Goal: Navigation & Orientation: Find specific page/section

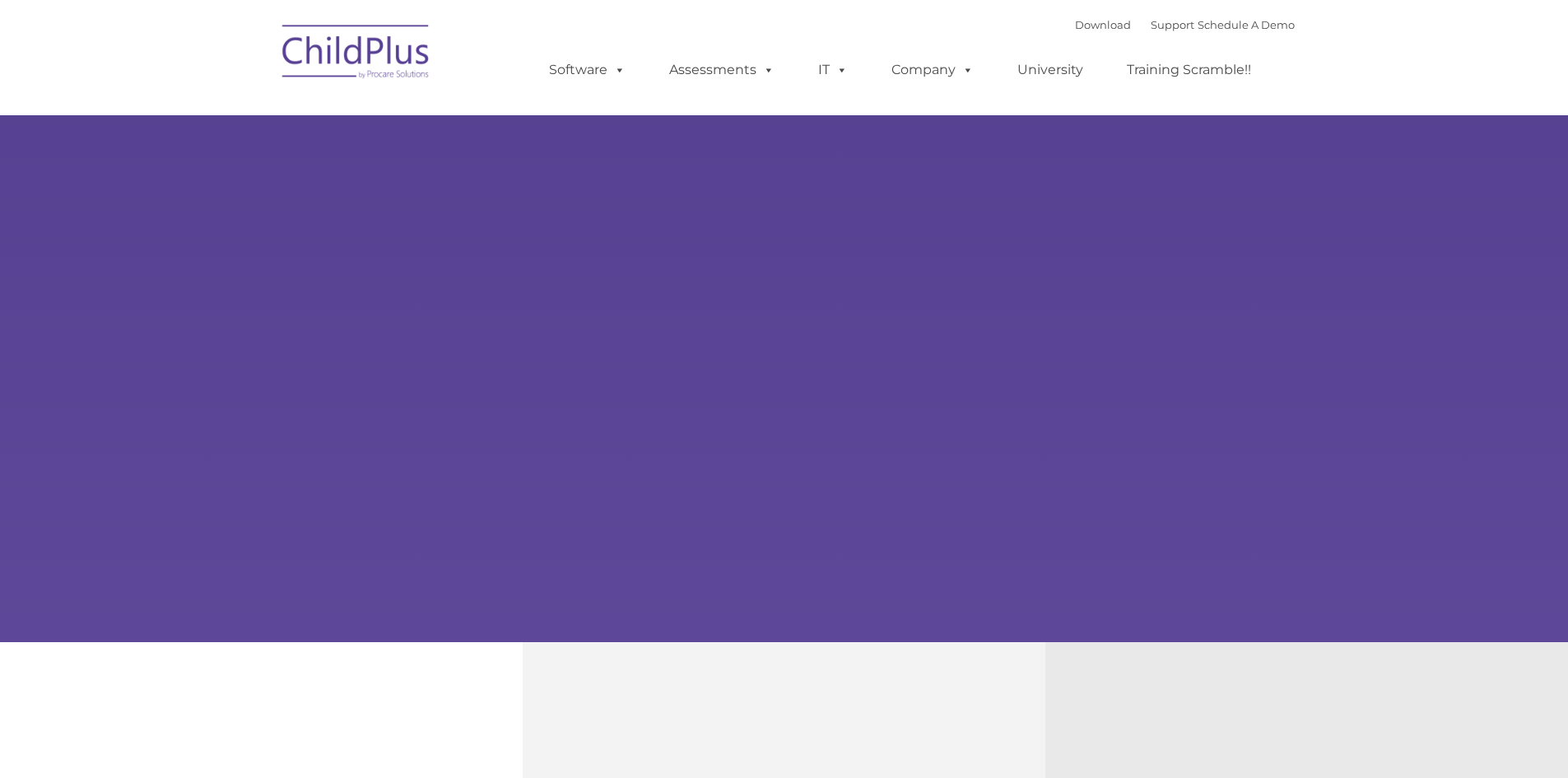
type input ""
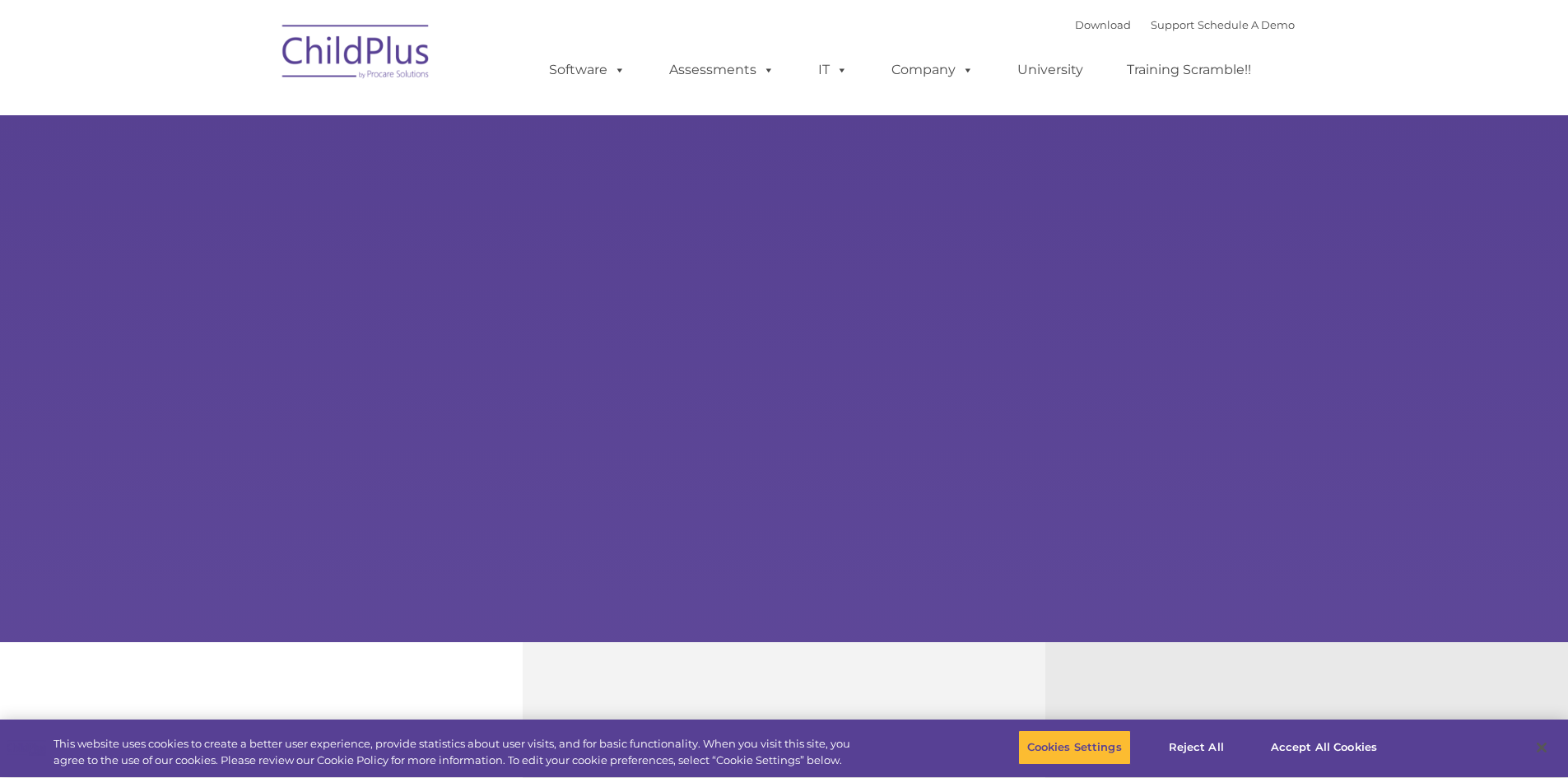
select select "MEDIUM"
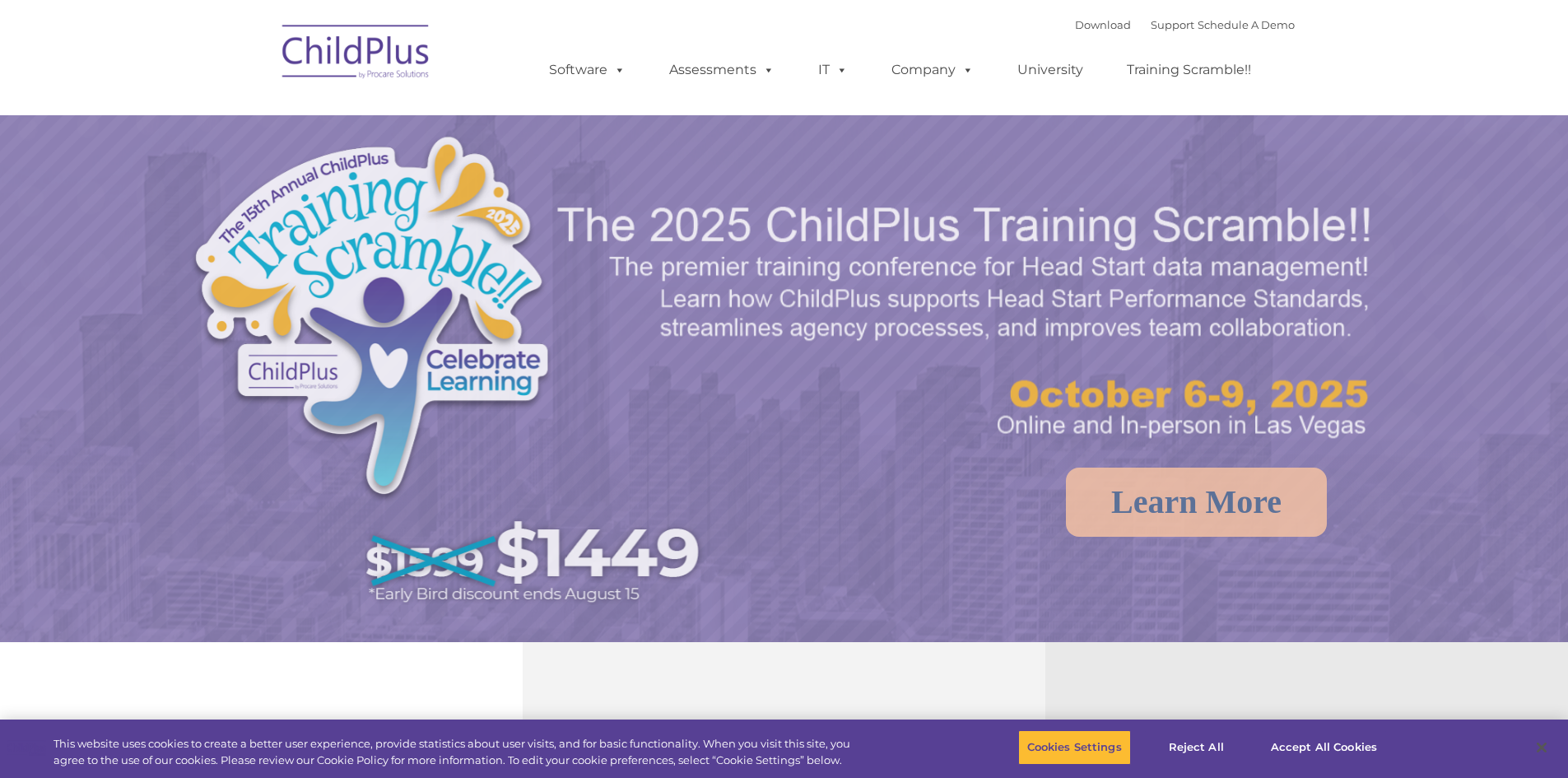
select select "MEDIUM"
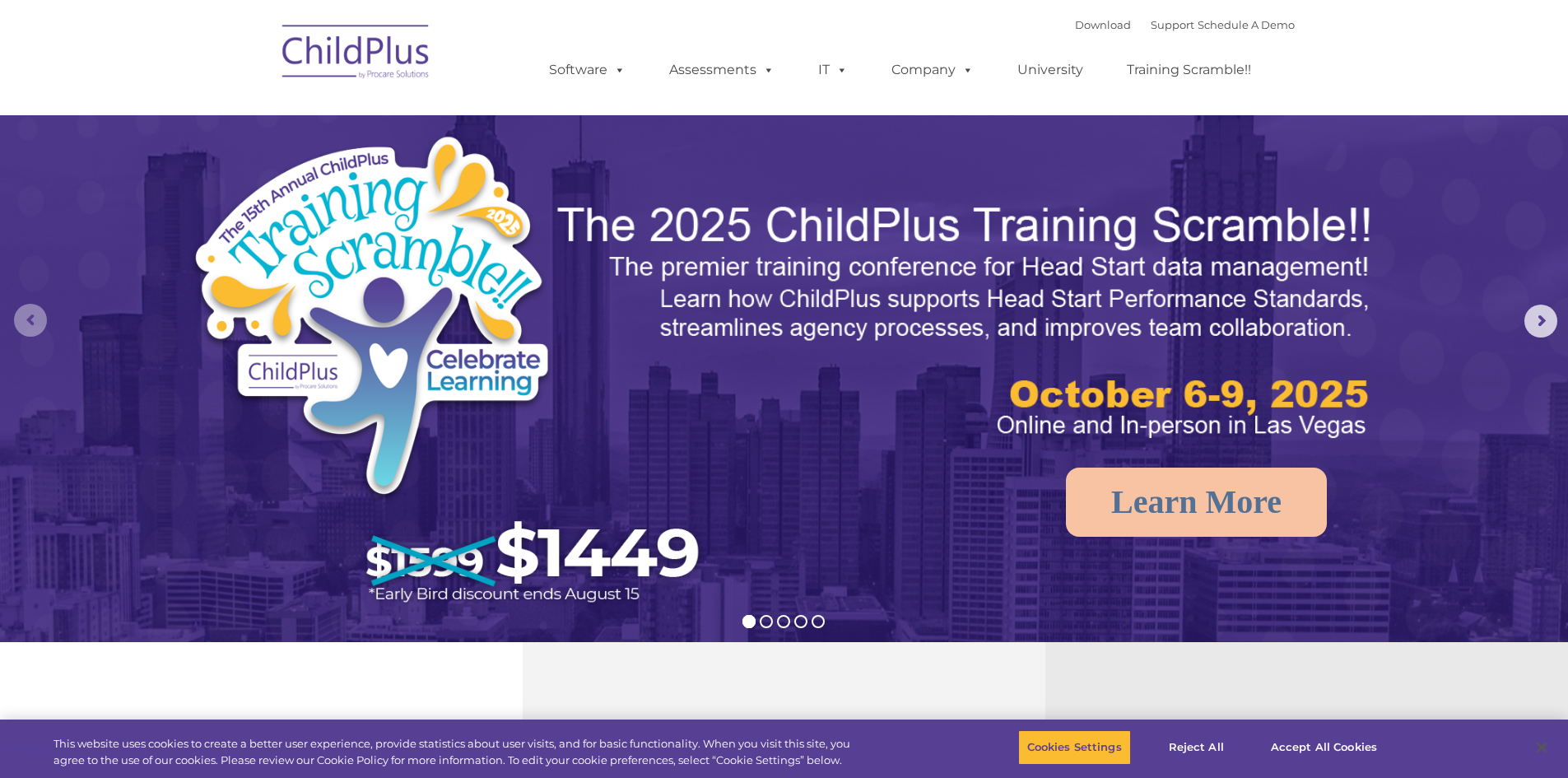
click at [14, 323] on rs-arrow at bounding box center [30, 321] width 33 height 33
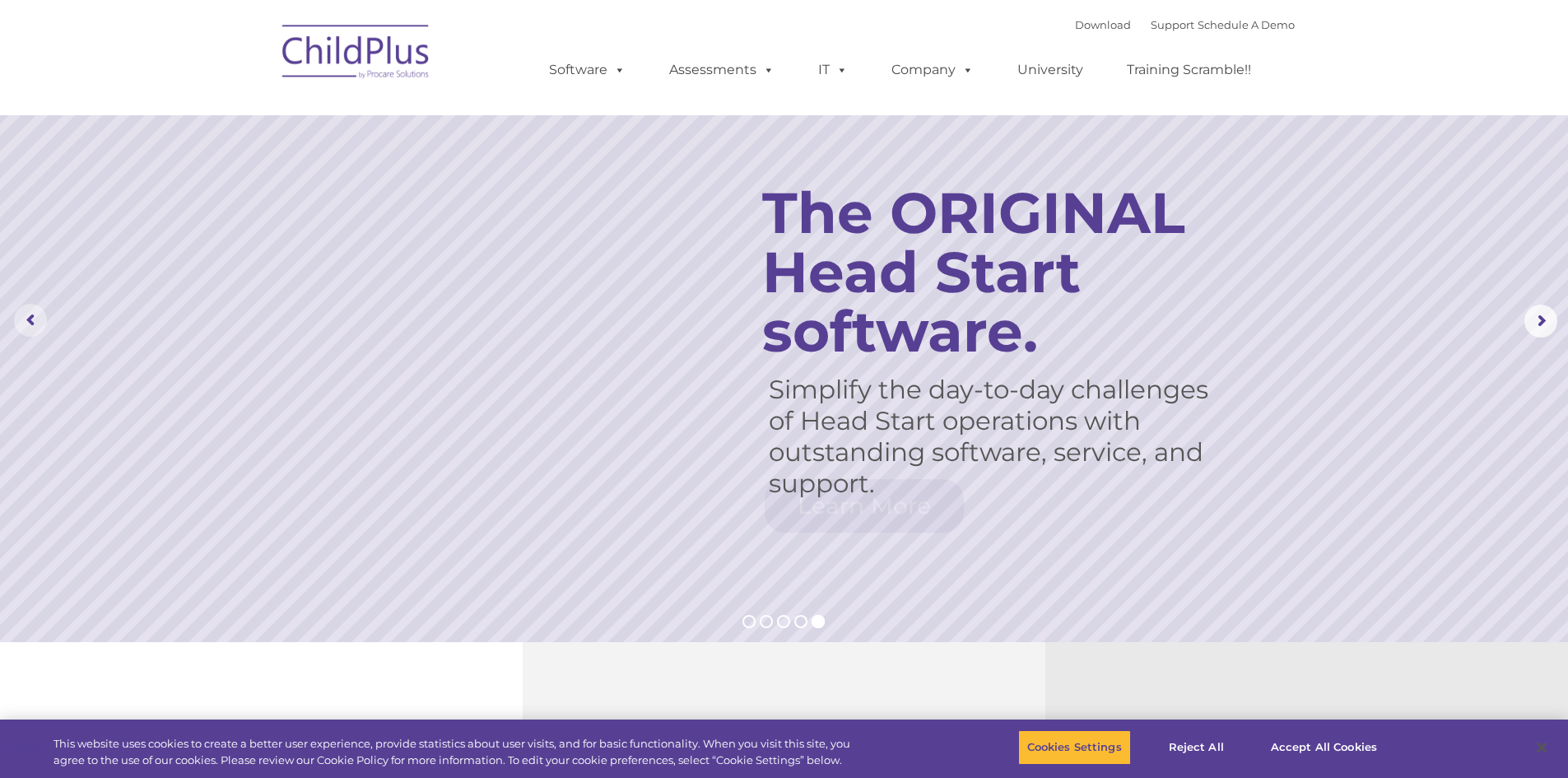
click at [14, 323] on rs-arrow at bounding box center [30, 321] width 33 height 33
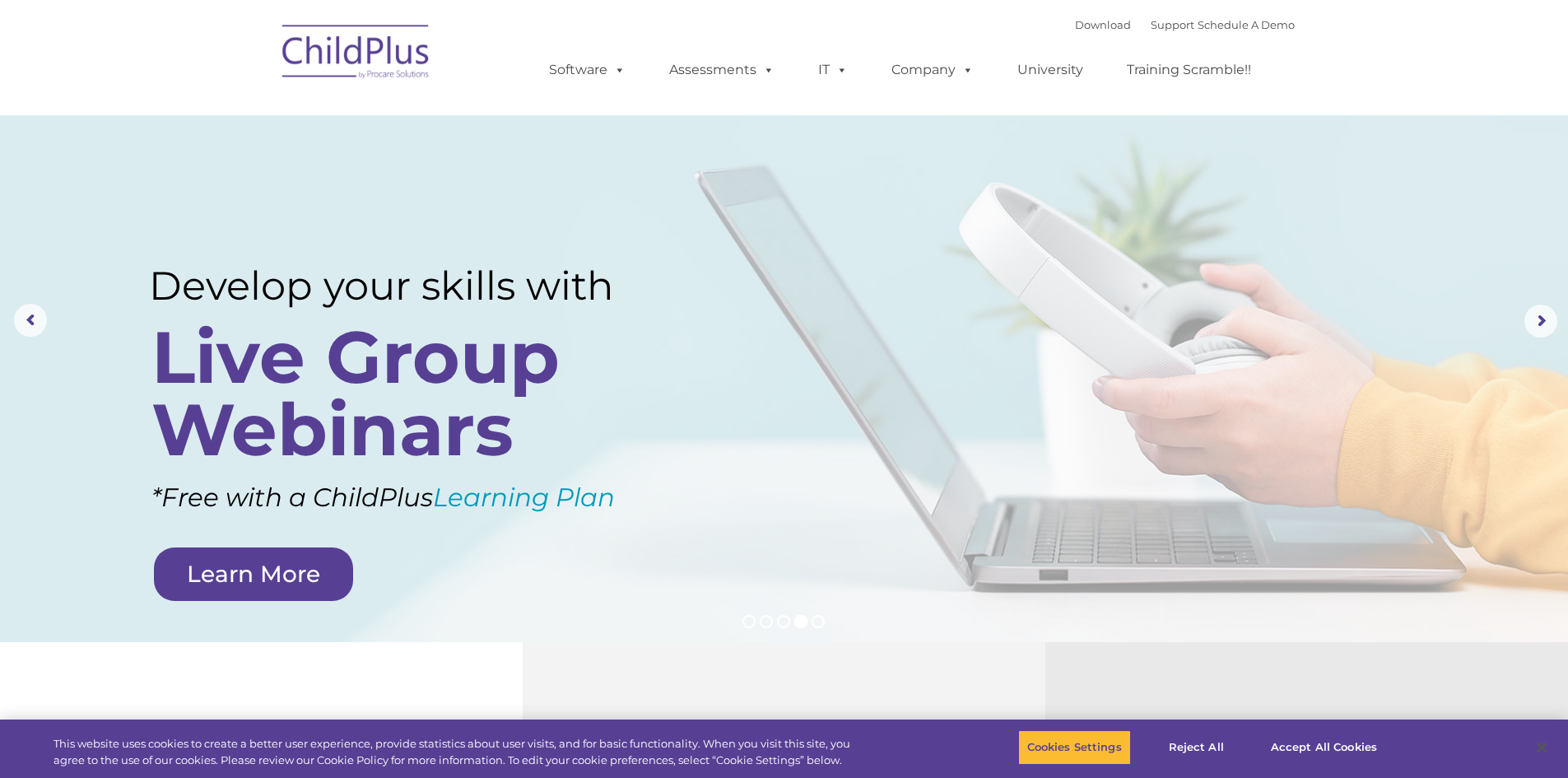
click at [346, 50] on img at bounding box center [356, 54] width 165 height 82
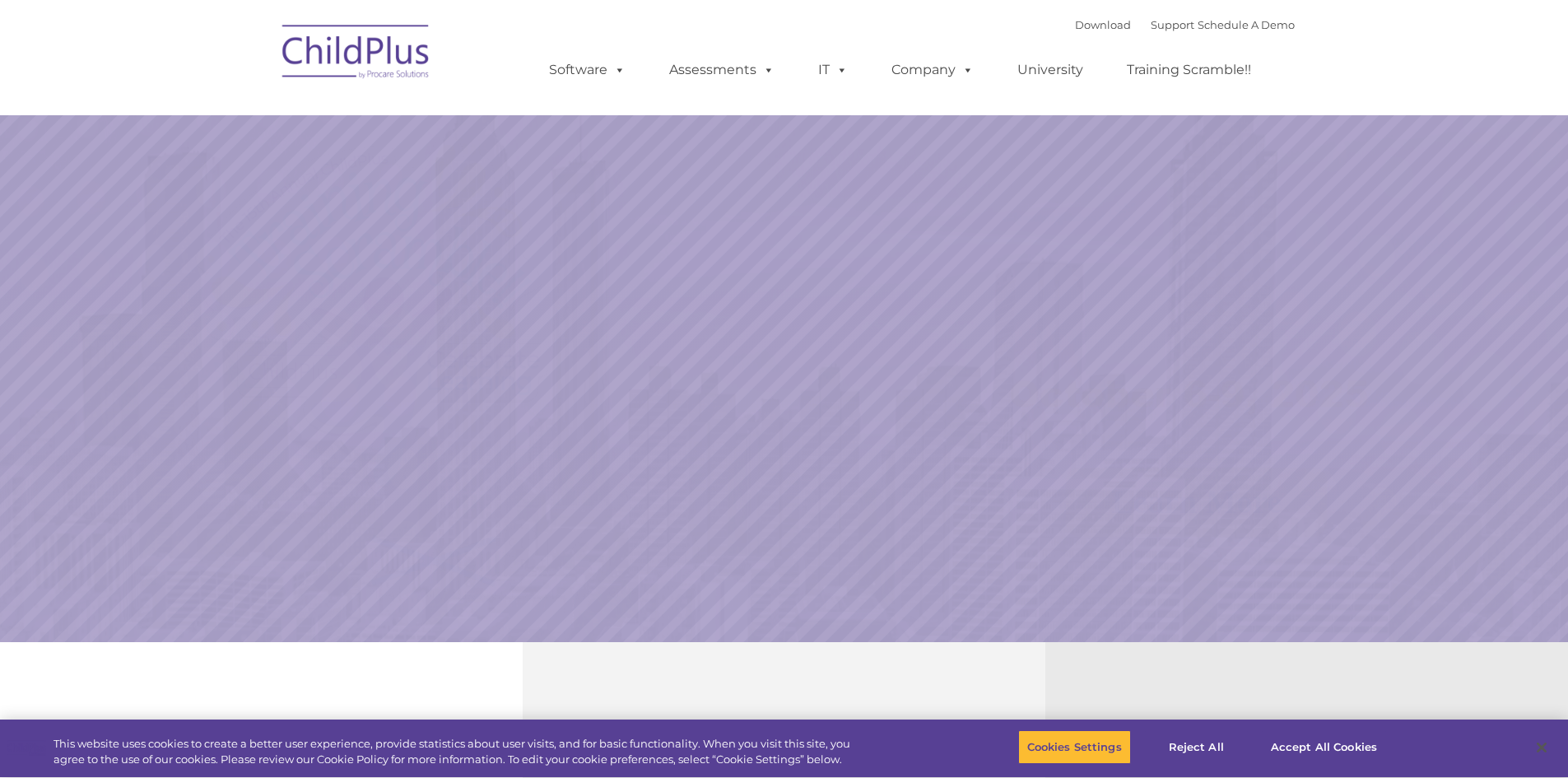
select select "MEDIUM"
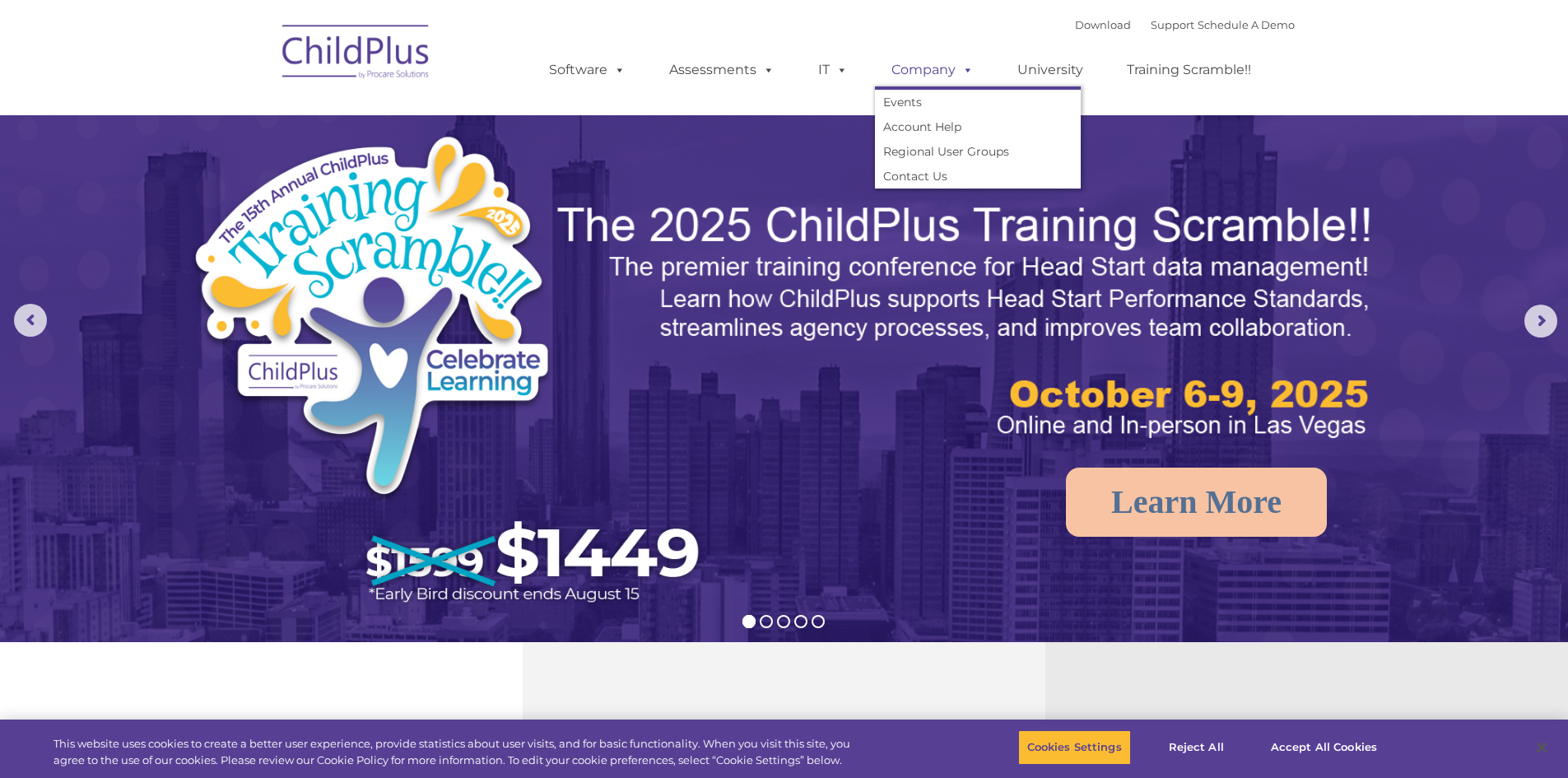
click at [920, 67] on link "Company" at bounding box center [932, 70] width 115 height 33
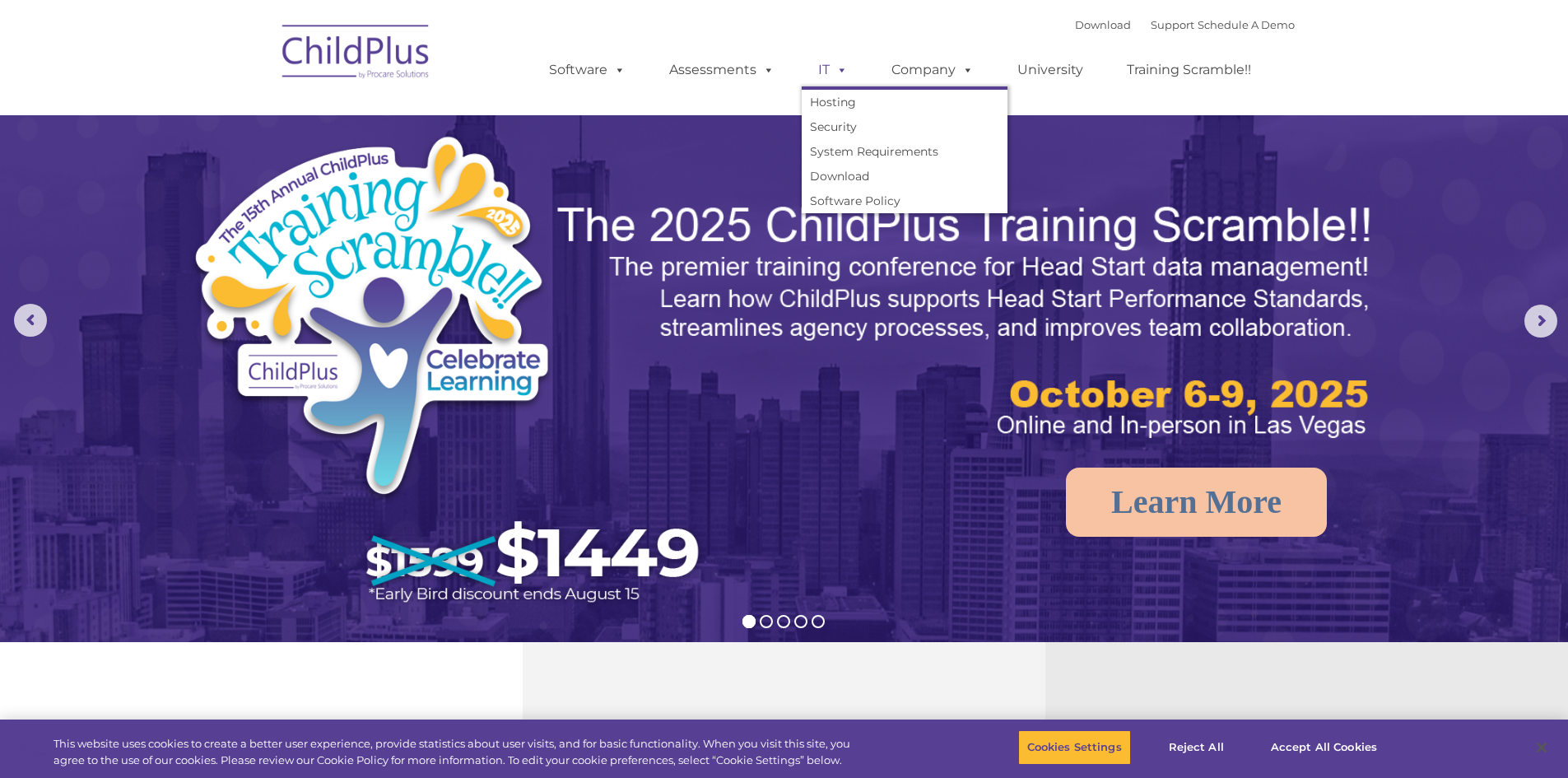
click at [834, 68] on span at bounding box center [839, 69] width 18 height 16
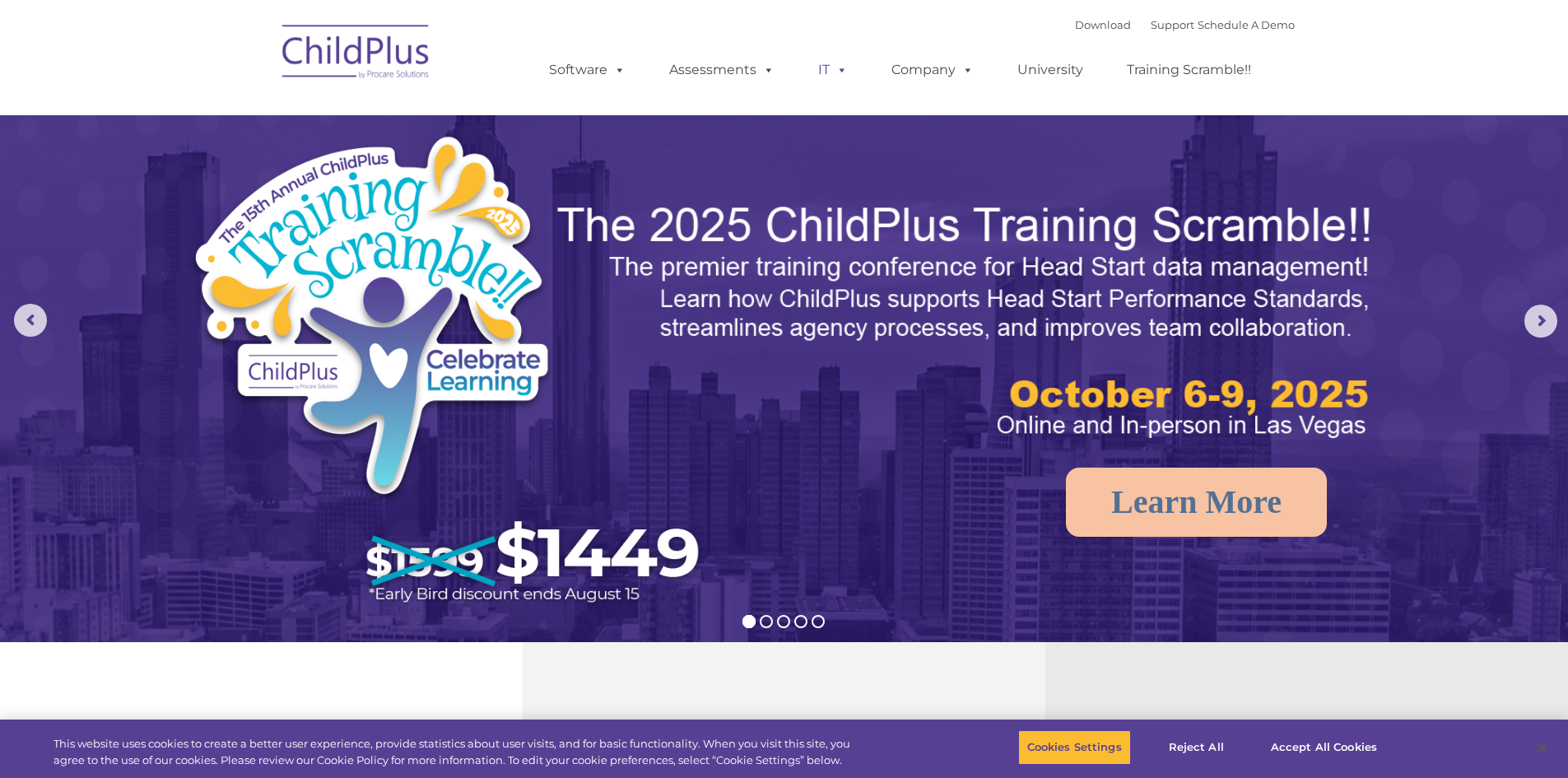
click at [834, 68] on span at bounding box center [839, 69] width 18 height 16
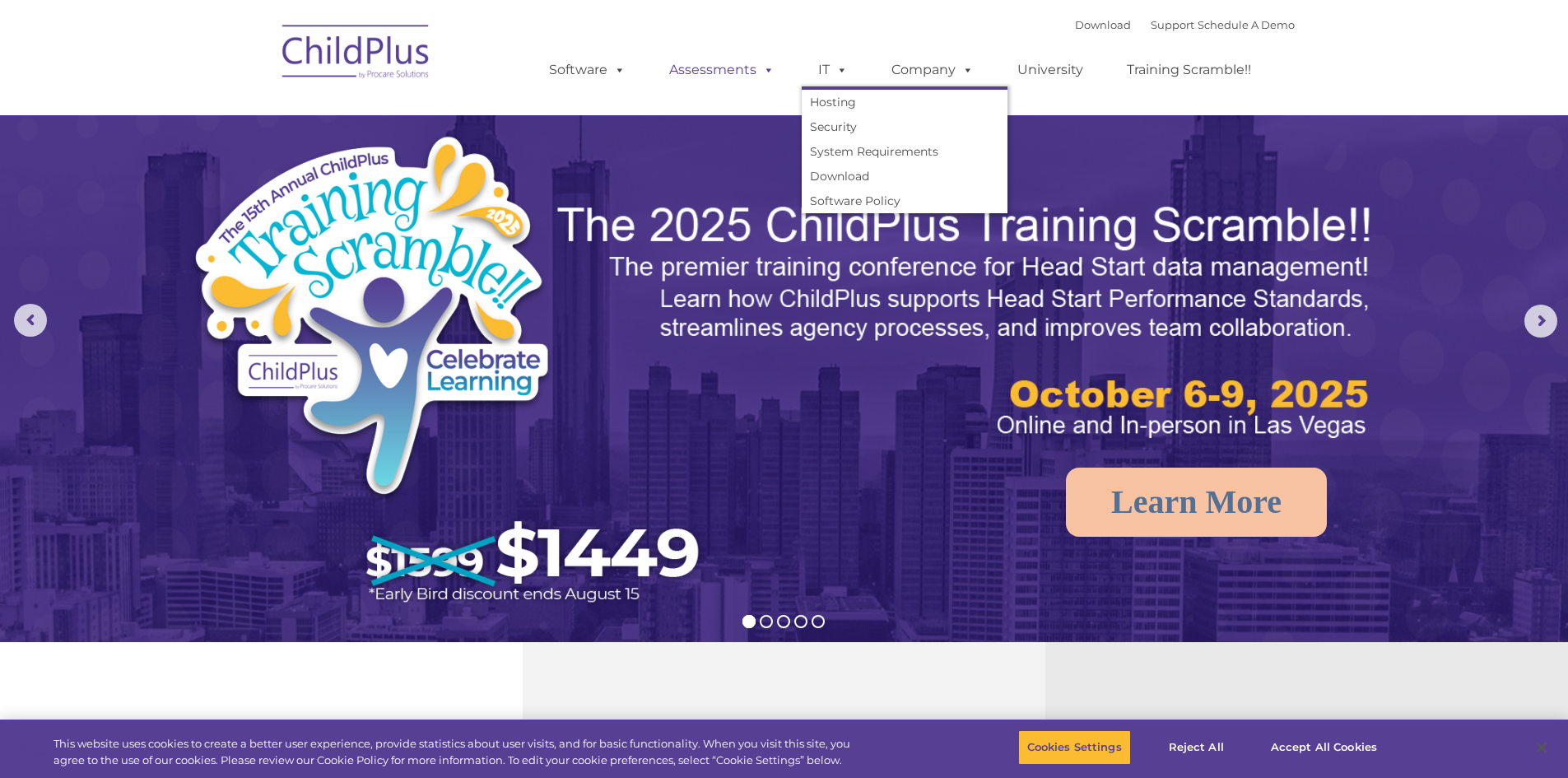
click at [735, 66] on link "Assessments" at bounding box center [722, 70] width 138 height 33
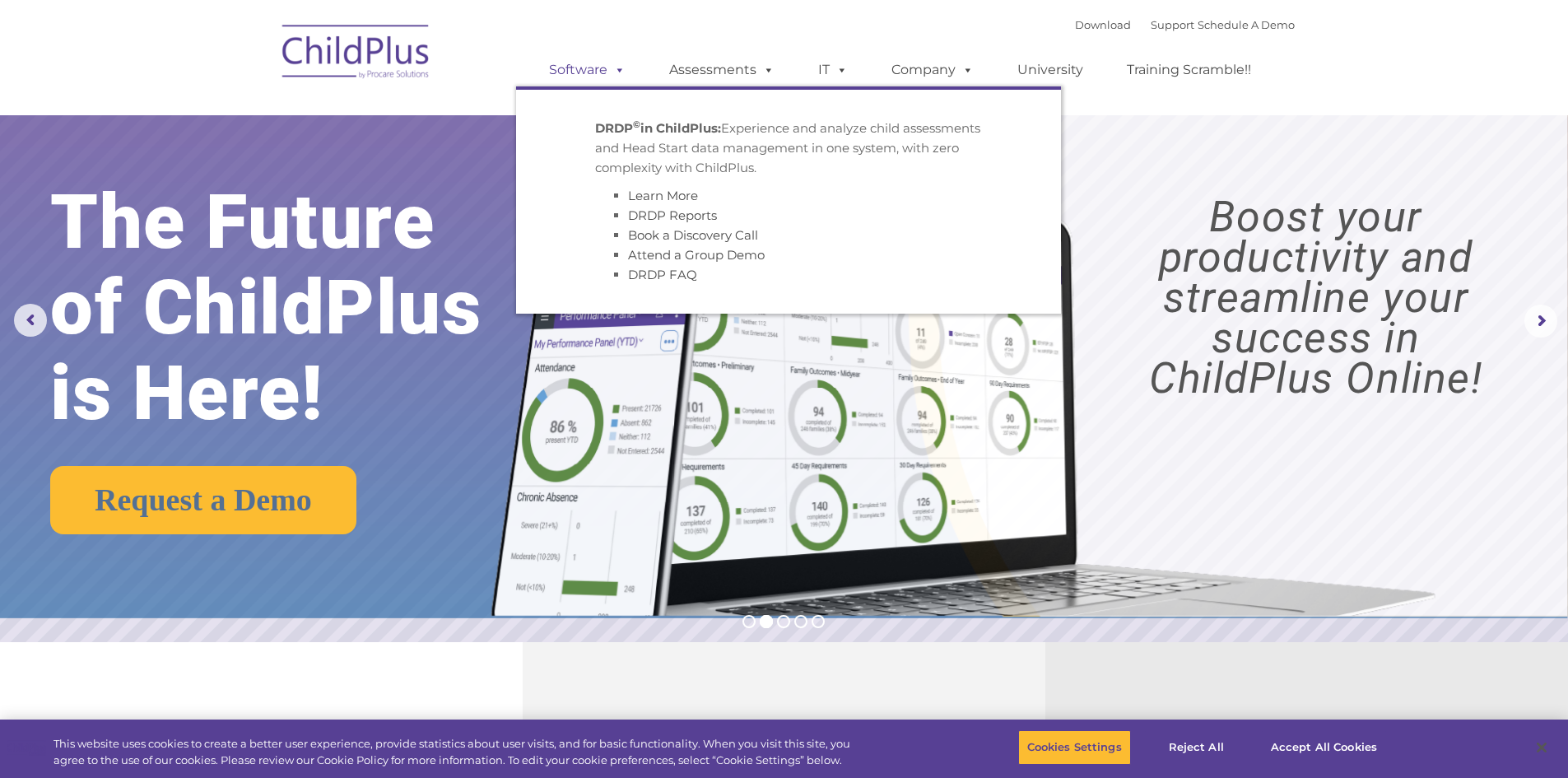
click at [620, 63] on span at bounding box center [616, 69] width 18 height 16
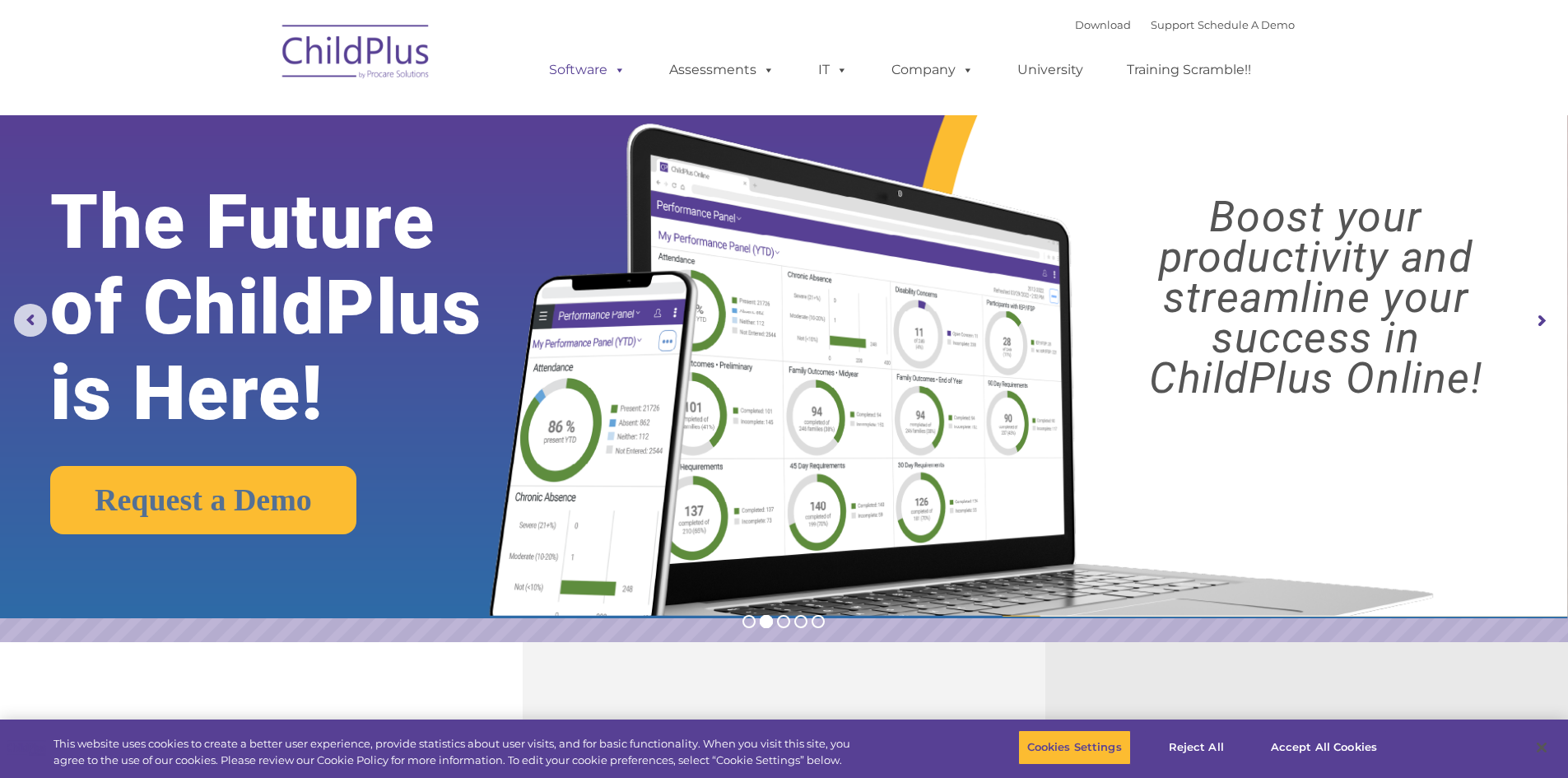
click at [613, 65] on span at bounding box center [616, 69] width 18 height 16
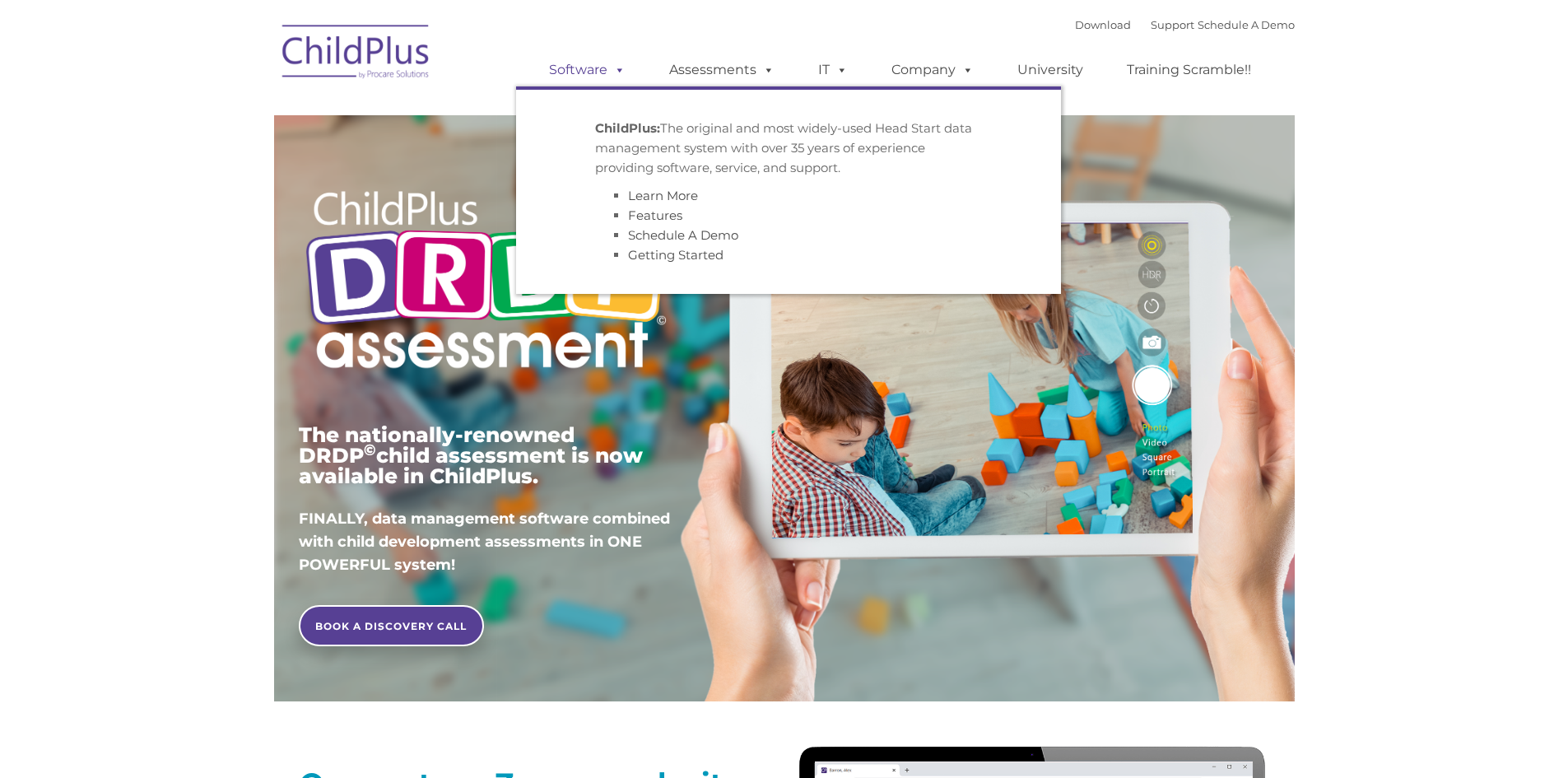
type input ""
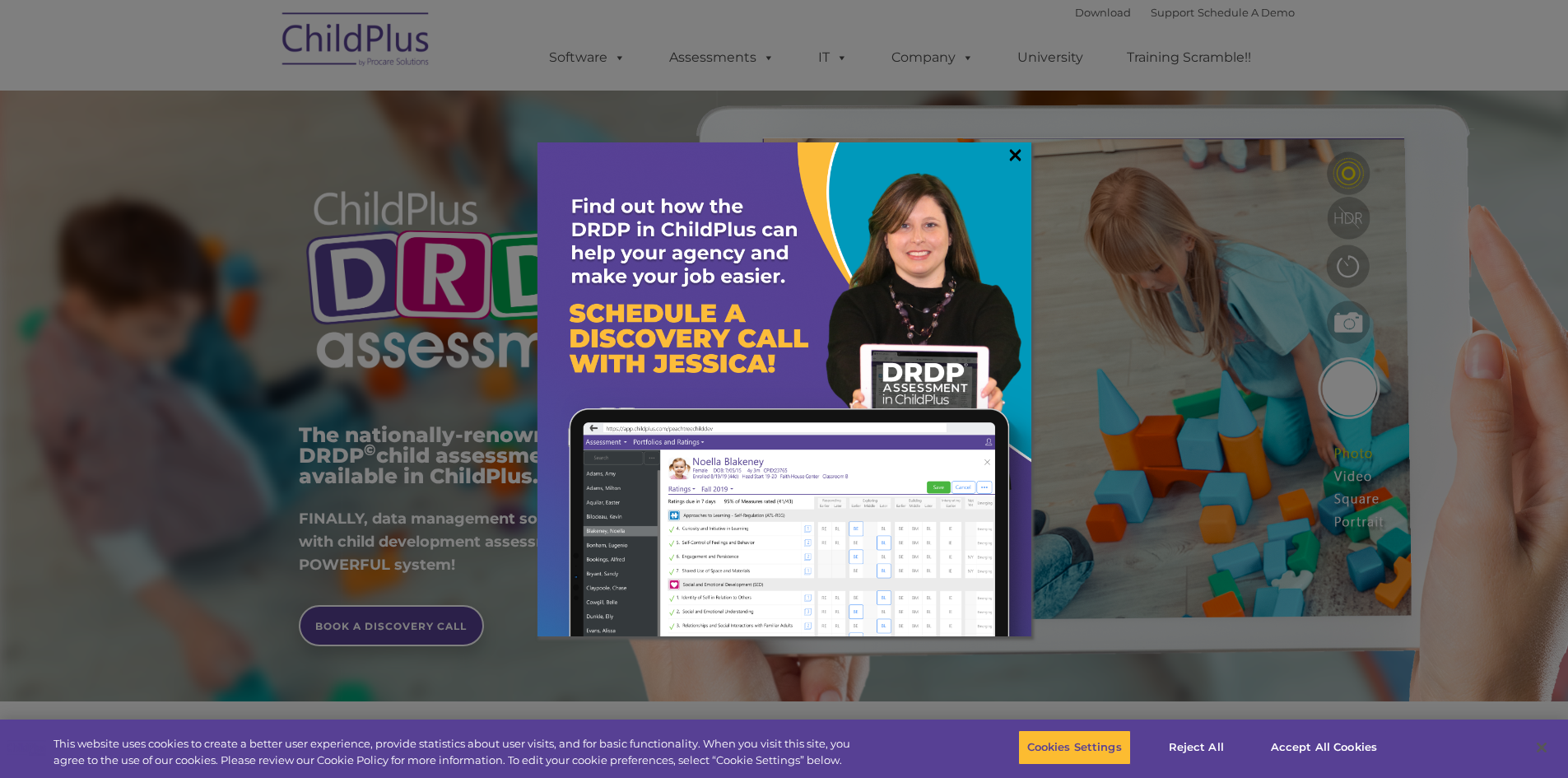
click at [1013, 153] on link "×" at bounding box center [1015, 155] width 19 height 16
